Goal: Task Accomplishment & Management: Manage account settings

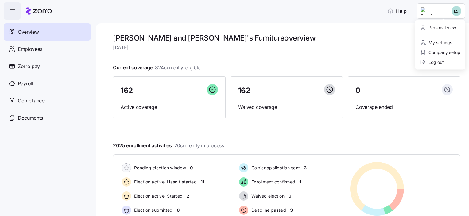
click at [443, 14] on html "Help Overview Employees Zorro pay Payroll Compliance Documents Bernie and Phyl'…" at bounding box center [234, 106] width 469 height 212
drag, startPoint x: 436, startPoint y: 60, endPoint x: 364, endPoint y: 24, distance: 80.0
click at [436, 60] on div "Log out" at bounding box center [432, 62] width 24 height 7
